Goal: Task Accomplishment & Management: Manage account settings

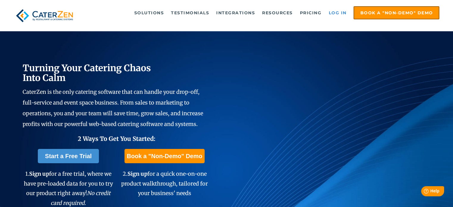
click at [336, 8] on link "Log in" at bounding box center [338, 13] width 24 height 12
click at [339, 14] on link "Log in" at bounding box center [338, 13] width 24 height 12
